Goal: Task Accomplishment & Management: Use online tool/utility

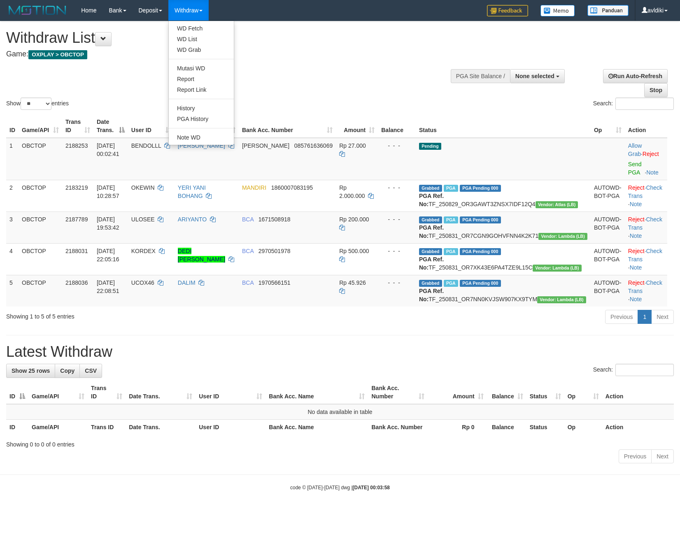
select select
select select "**"
click at [203, 27] on link "WD Fetch" at bounding box center [201, 28] width 65 height 11
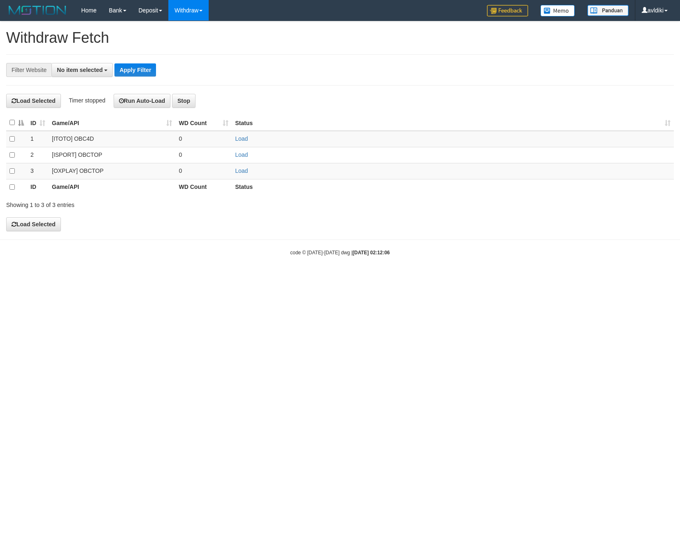
select select
click at [240, 171] on link "Load" at bounding box center [241, 171] width 13 height 7
click at [199, 41] on link "WD List" at bounding box center [201, 39] width 65 height 11
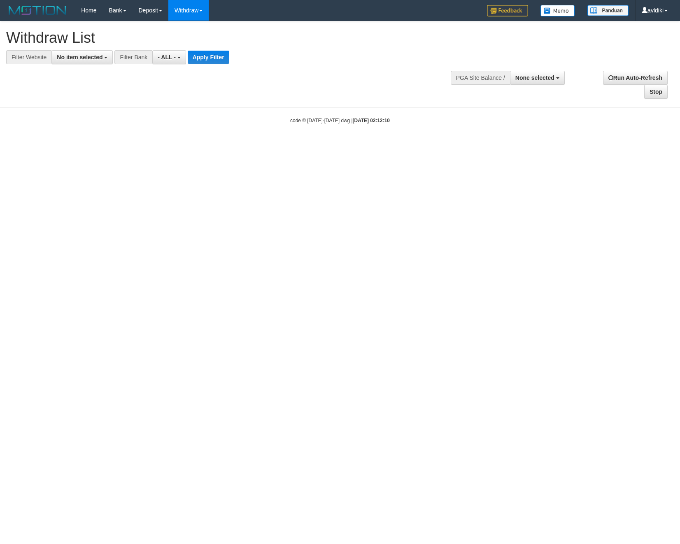
select select
click at [92, 61] on button "No item selected" at bounding box center [81, 57] width 61 height 14
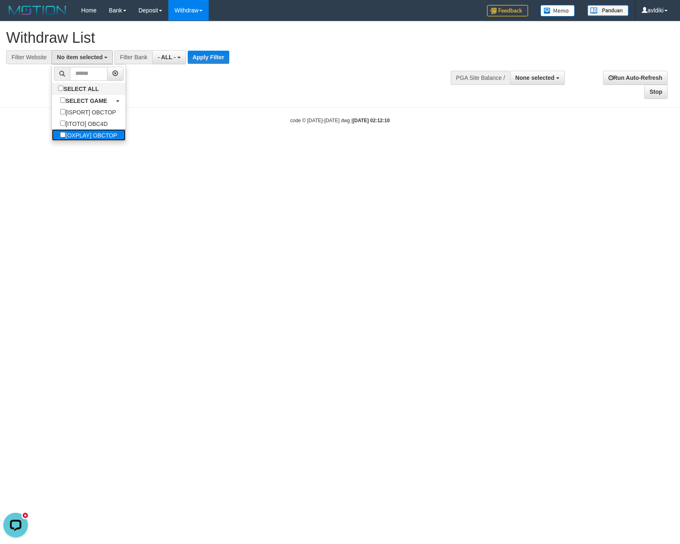
click at [95, 134] on label "[OXPLAY] OBCTOP" at bounding box center [89, 135] width 74 height 12
select select "****"
click at [222, 53] on button "Apply Filter" at bounding box center [216, 57] width 42 height 13
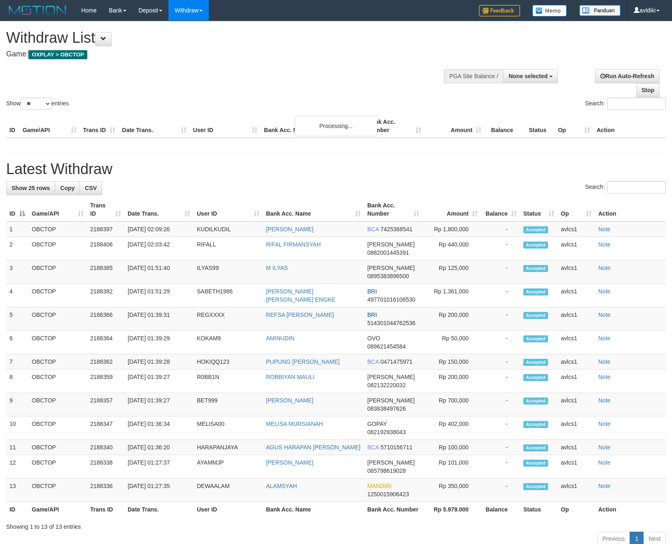
select select
select select "**"
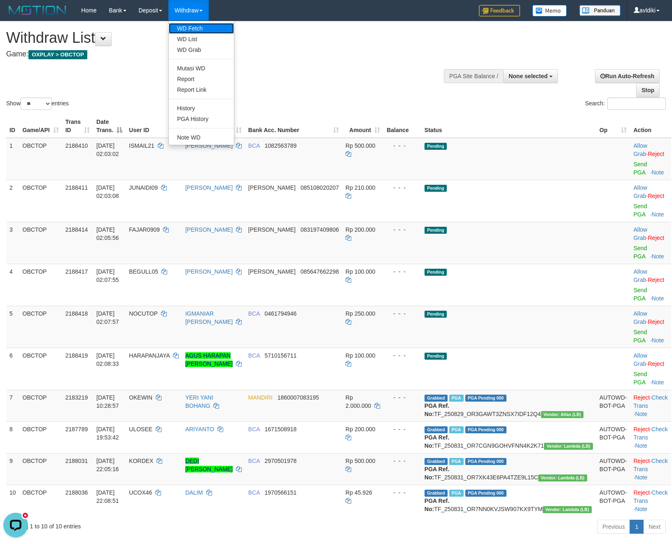
click at [206, 28] on link "WD Fetch" at bounding box center [201, 28] width 65 height 11
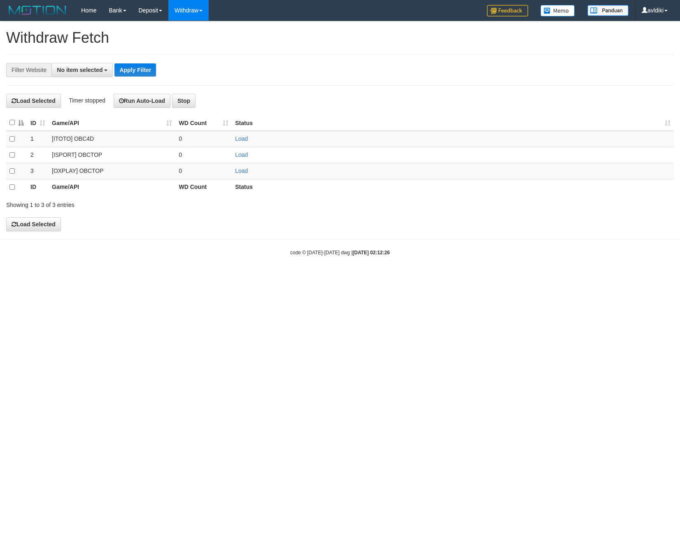
select select
drag, startPoint x: 233, startPoint y: 167, endPoint x: 245, endPoint y: 172, distance: 12.5
click at [243, 170] on td "Load" at bounding box center [453, 171] width 442 height 16
click at [248, 172] on td "Load" at bounding box center [453, 171] width 442 height 16
click at [245, 172] on link "Load" at bounding box center [241, 171] width 13 height 7
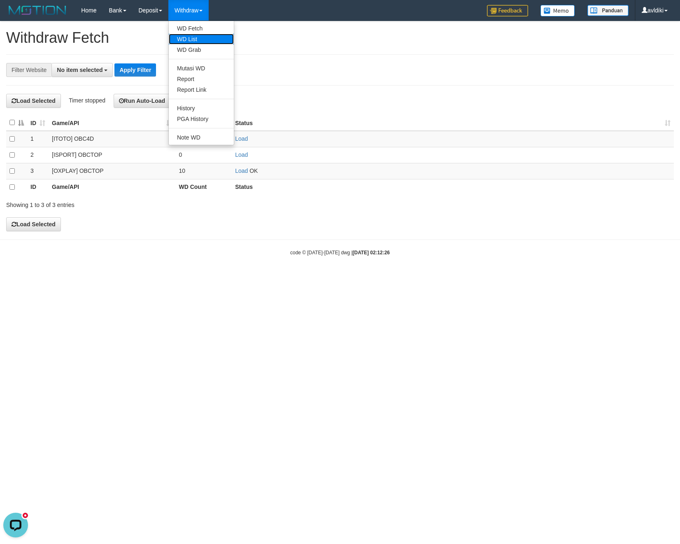
click at [195, 35] on link "WD List" at bounding box center [201, 39] width 65 height 11
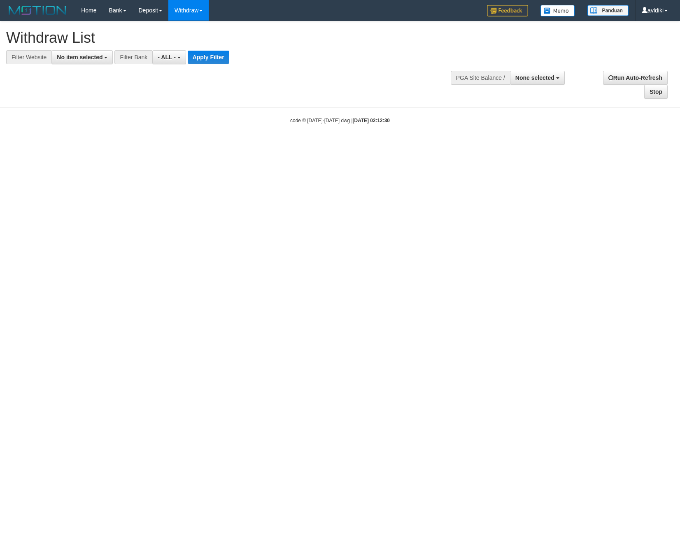
select select
click at [100, 51] on button "No item selected" at bounding box center [81, 57] width 61 height 14
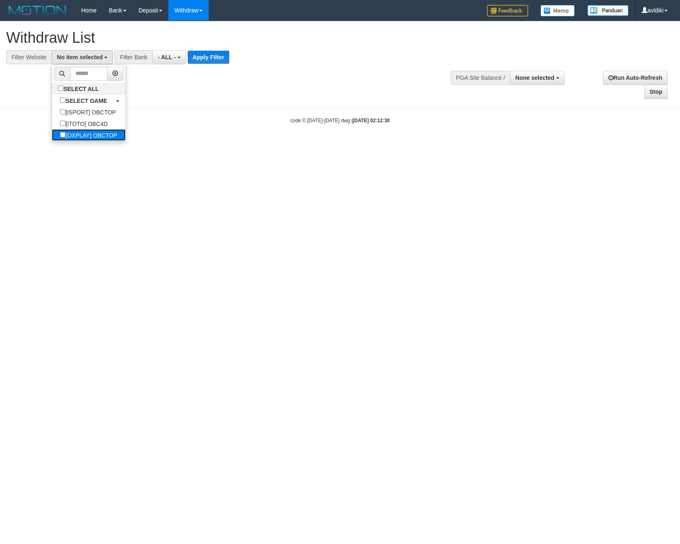
click at [83, 136] on label "[OXPLAY] OBCTOP" at bounding box center [89, 135] width 74 height 12
select select "****"
click at [216, 58] on button "Apply Filter" at bounding box center [216, 57] width 42 height 13
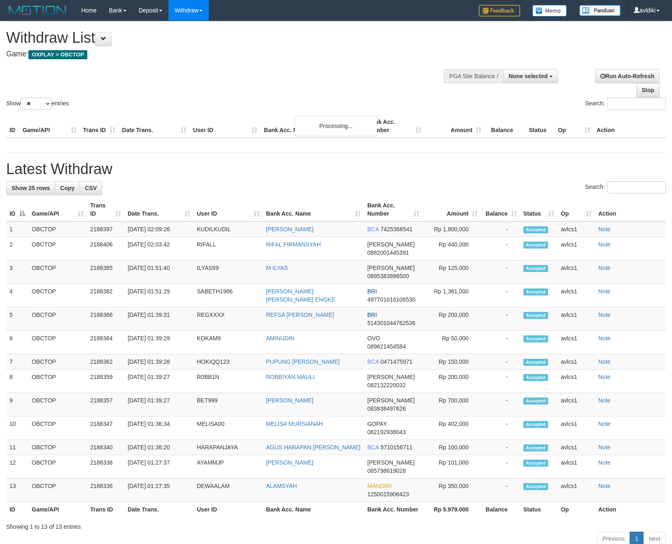
select select
select select "**"
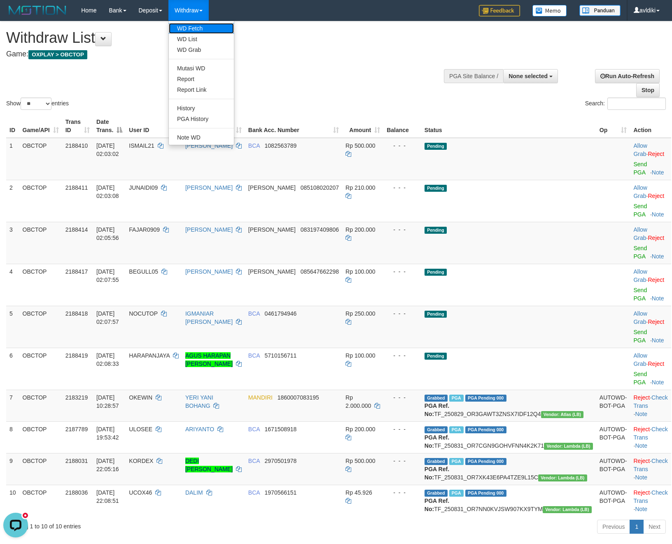
click at [199, 33] on link "WD Fetch" at bounding box center [201, 28] width 65 height 11
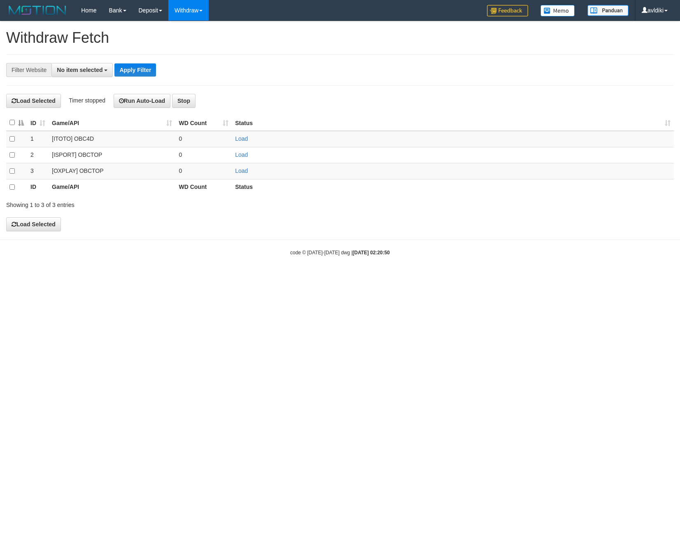
select select
click at [242, 170] on link "Load" at bounding box center [241, 171] width 13 height 7
click at [201, 41] on link "WD List" at bounding box center [201, 39] width 65 height 11
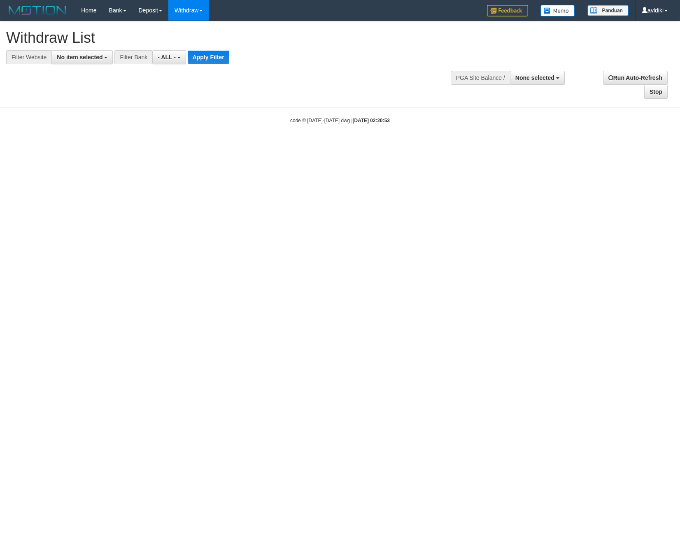
select select
click at [86, 65] on div at bounding box center [340, 64] width 668 height 0
click at [91, 58] on span "No item selected" at bounding box center [80, 57] width 46 height 7
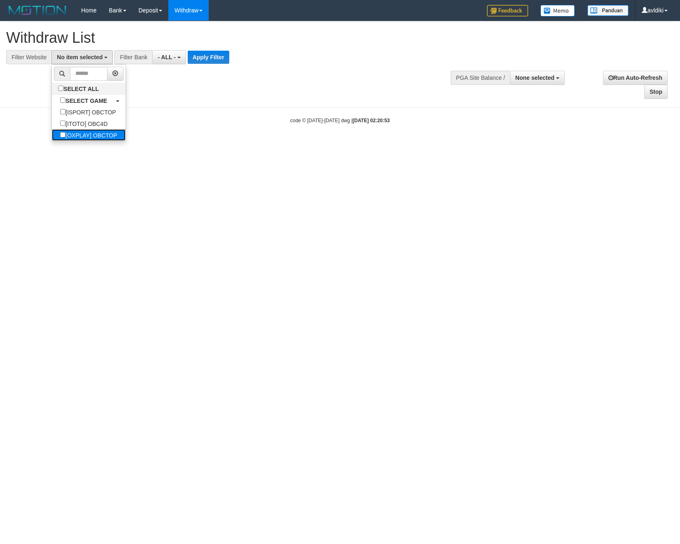
click at [87, 134] on label "[OXPLAY] OBCTOP" at bounding box center [89, 135] width 74 height 12
select select "****"
click at [218, 58] on button "Apply Filter" at bounding box center [216, 57] width 42 height 13
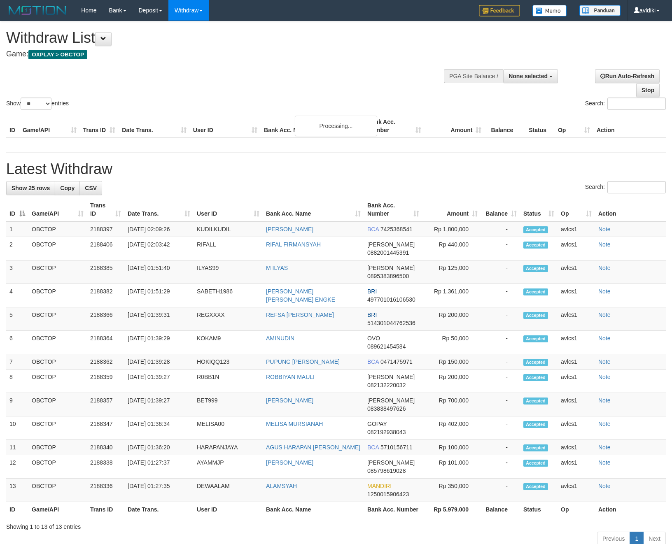
select select
select select "**"
